Goal: Information Seeking & Learning: Check status

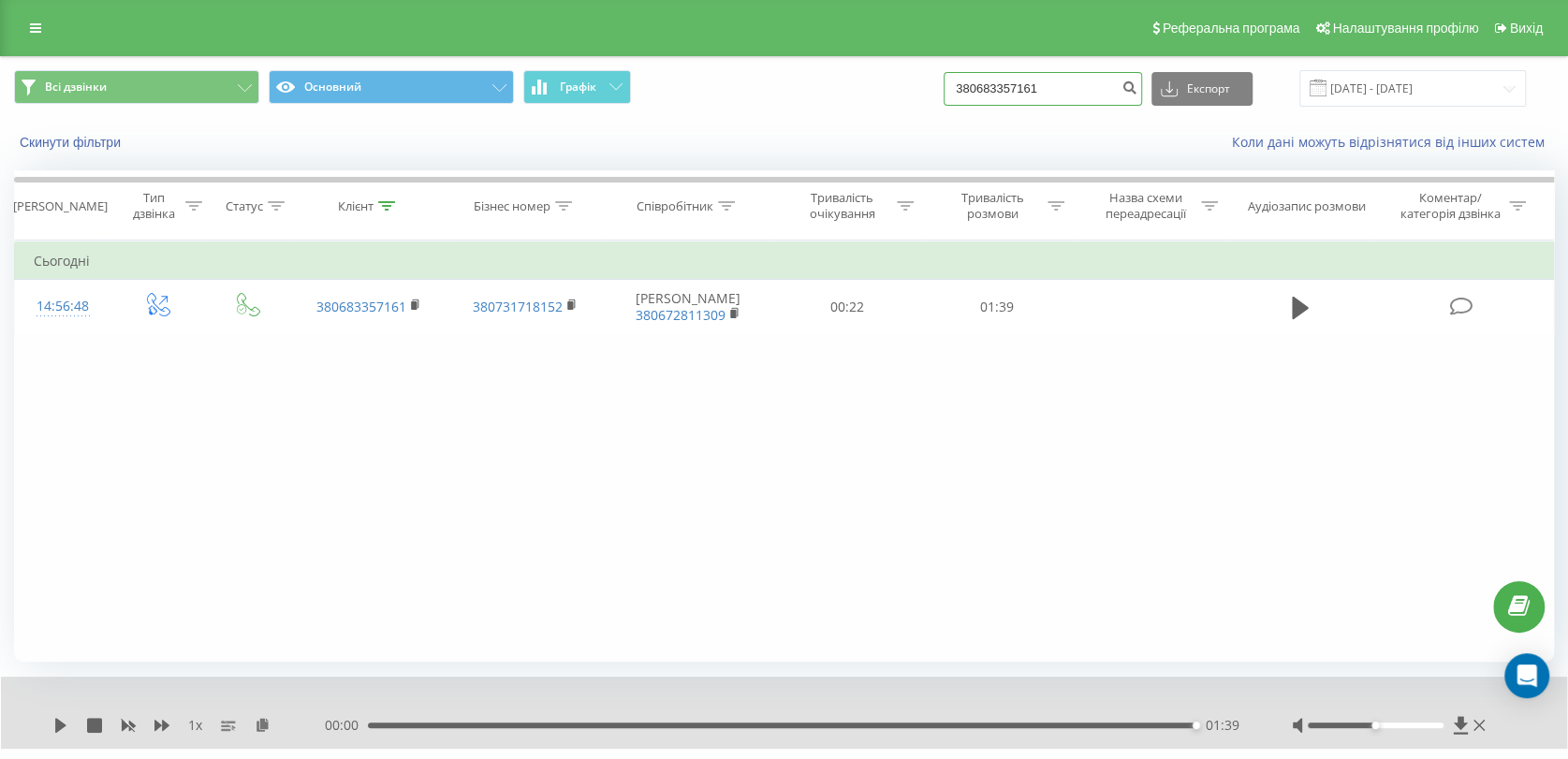
drag, startPoint x: 1082, startPoint y: 85, endPoint x: 951, endPoint y: 88, distance: 131.0
click at [951, 88] on div "Всі дзвінки Основний Графік 380683357161 Експорт .csv .xls .xlsx 21.05.2025 - 2…" at bounding box center [784, 88] width 1540 height 37
paste input "0974630246"
click at [980, 84] on input "0974630246" at bounding box center [1042, 89] width 198 height 34
type input "380974630246"
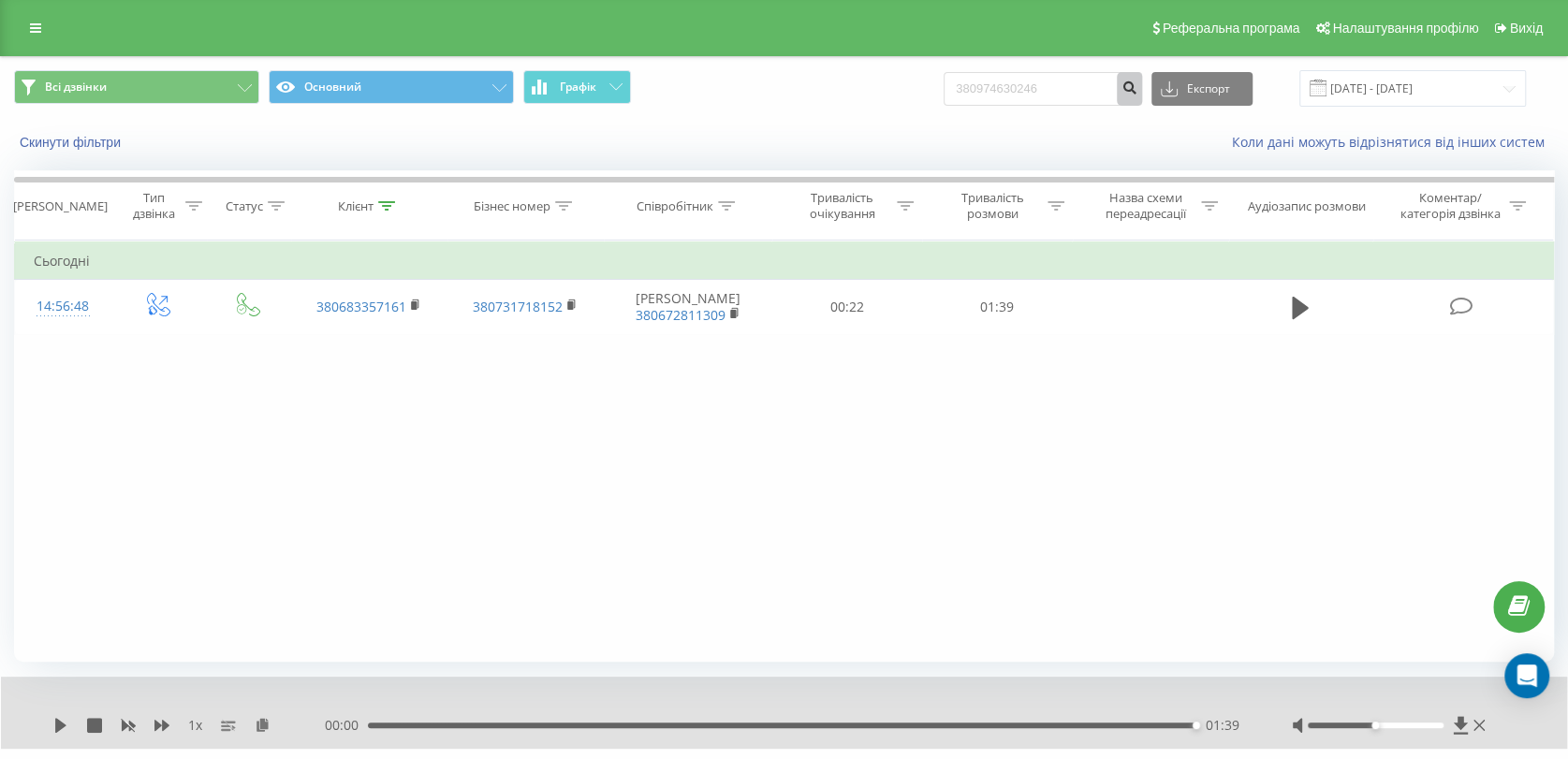
click at [1137, 91] on icon "submit" at bounding box center [1128, 85] width 16 height 11
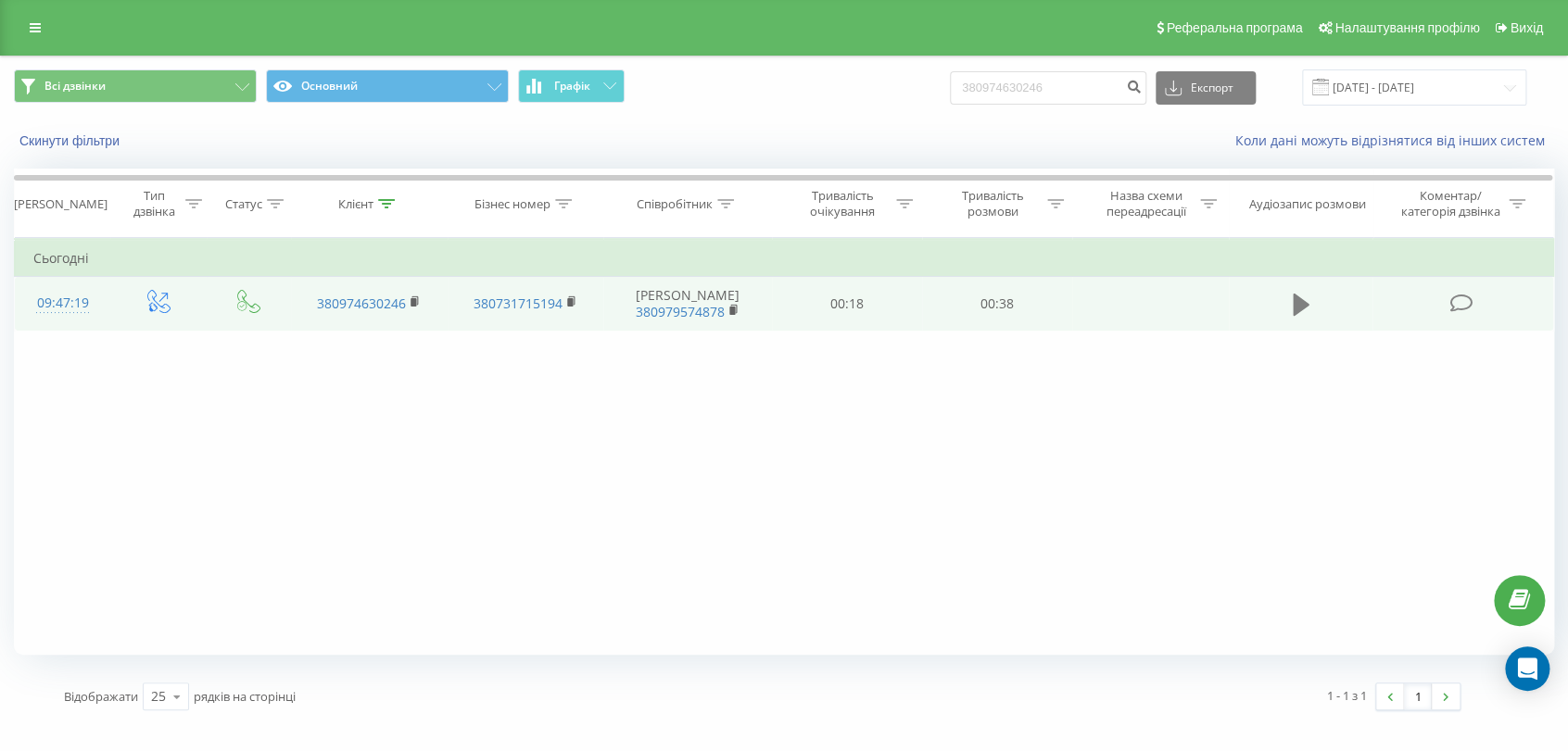
click at [1294, 313] on icon at bounding box center [1301, 305] width 17 height 22
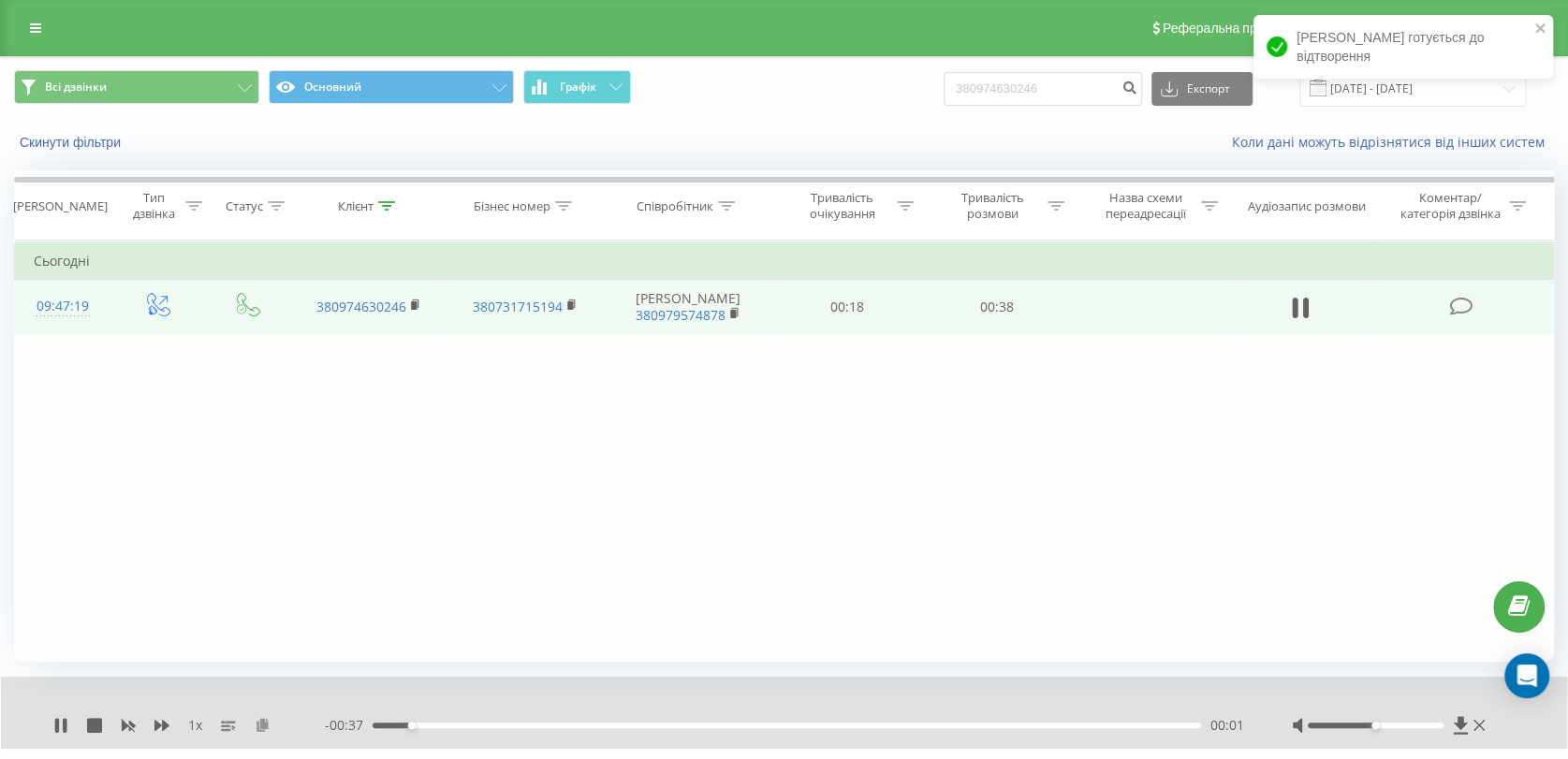
click at [260, 720] on icon at bounding box center [262, 724] width 16 height 13
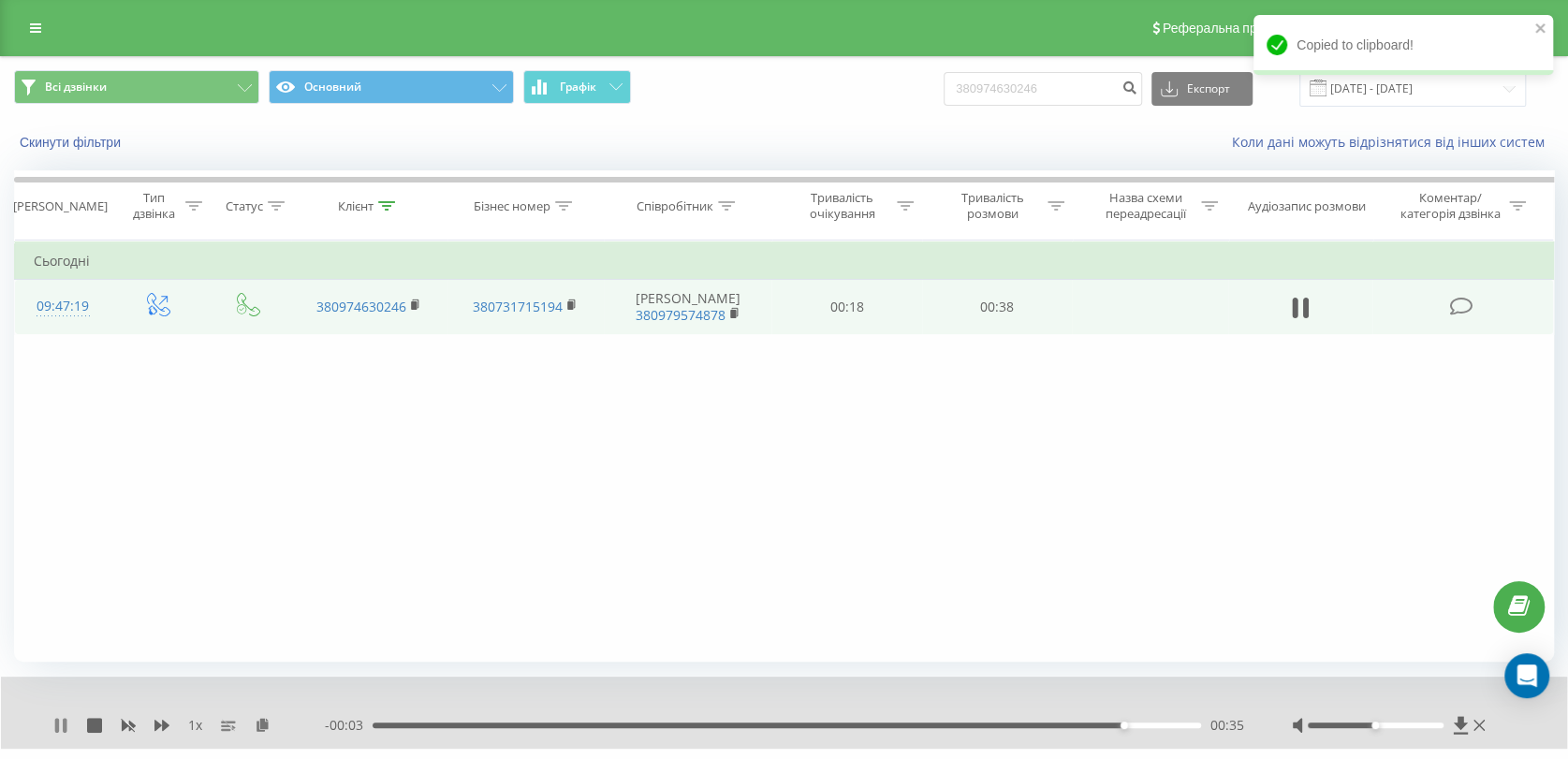
click at [60, 726] on icon at bounding box center [61, 725] width 15 height 15
click at [1134, 445] on div "Фільтрувати за умовою Дорівнює Введіть значення Скасувати OK Фільтрувати за умо…" at bounding box center [784, 451] width 1540 height 421
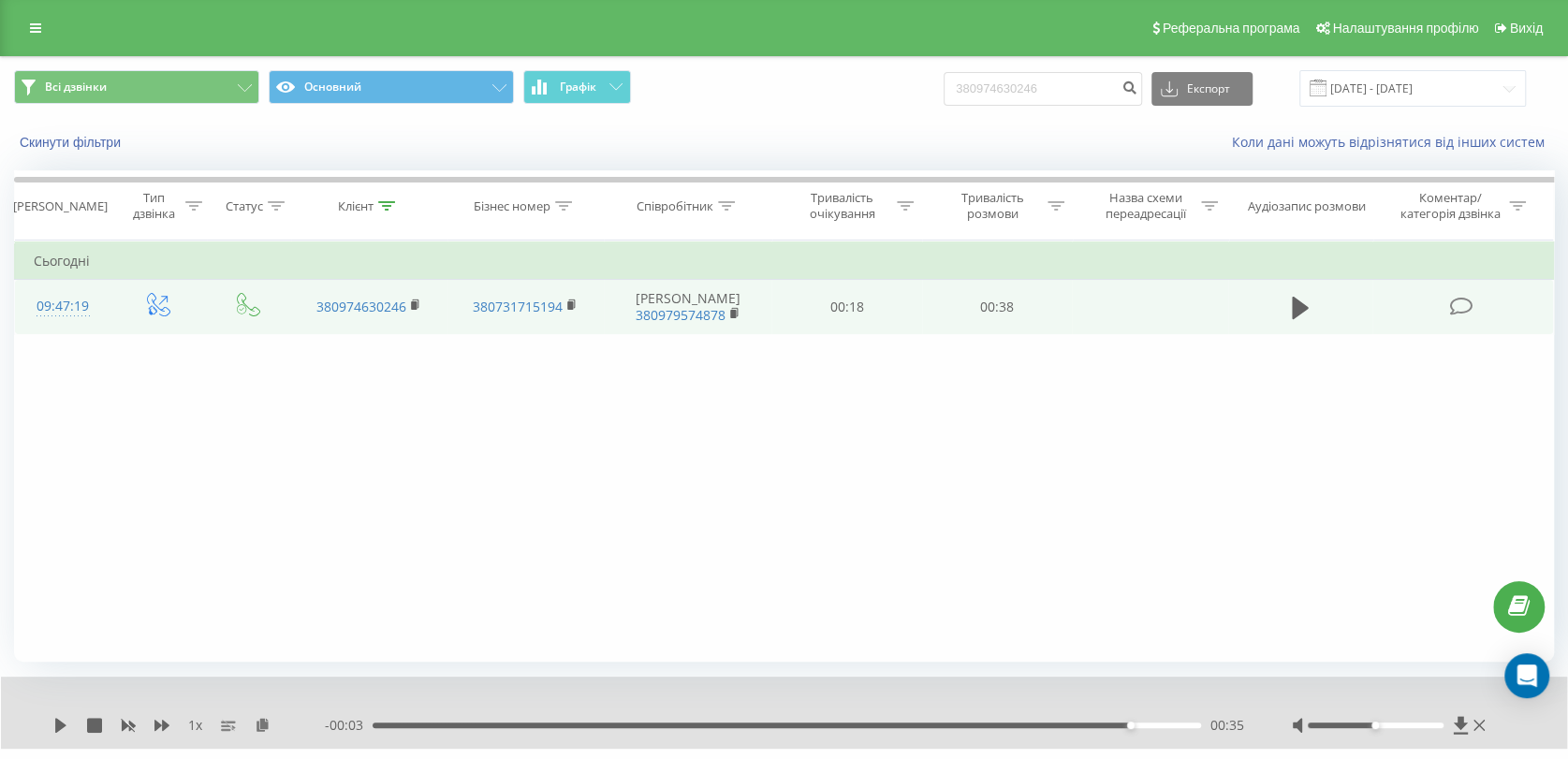
click at [764, 561] on div "Фільтрувати за умовою Дорівнює Введіть значення Скасувати OK Фільтрувати за умо…" at bounding box center [784, 451] width 1540 height 421
